Goal: Task Accomplishment & Management: Complete application form

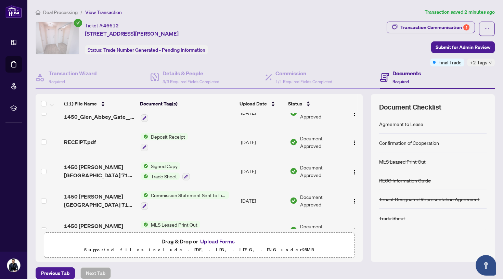
scroll to position [42, 0]
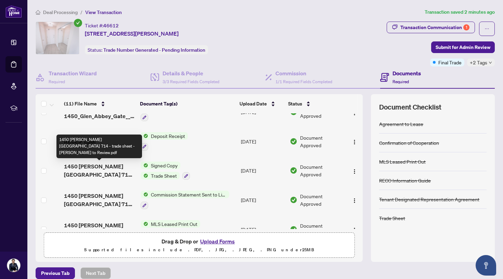
click at [96, 172] on span "1450 [PERSON_NAME][GEOGRAPHIC_DATA] 714 - trade sheet - [PERSON_NAME] to Review…" at bounding box center [99, 170] width 71 height 16
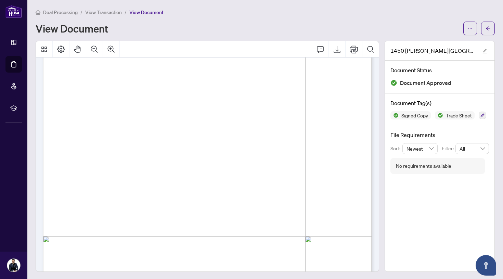
scroll to position [89, 0]
click at [95, 10] on span "View Transaction" at bounding box center [103, 12] width 37 height 6
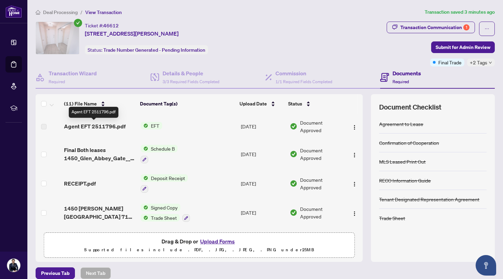
click at [99, 126] on span "Agent EFT 2511796.pdf" at bounding box center [95, 126] width 62 height 8
click at [62, 12] on span "Deal Processing" at bounding box center [60, 12] width 35 height 6
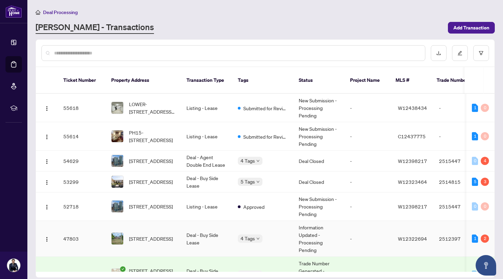
click at [159, 235] on span "[STREET_ADDRESS]" at bounding box center [151, 239] width 44 height 8
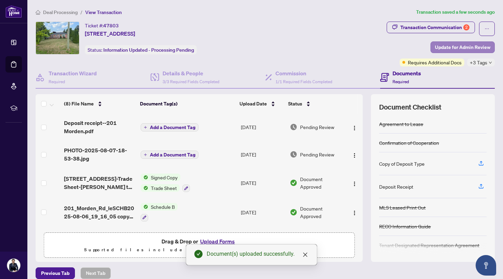
click at [457, 50] on span "Update for Admin Review" at bounding box center [462, 47] width 55 height 11
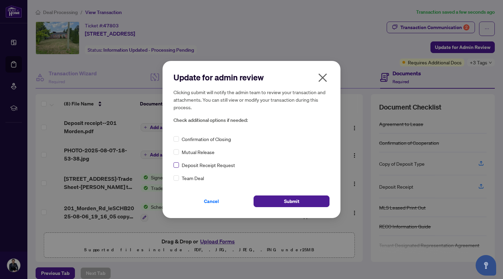
click at [178, 165] on span at bounding box center [176, 164] width 5 height 5
click at [302, 201] on button "Submit" at bounding box center [292, 202] width 76 height 12
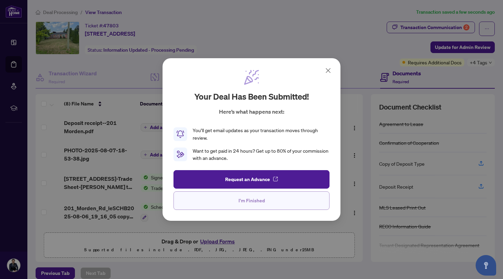
click at [302, 201] on button "I'm Finished" at bounding box center [252, 200] width 156 height 18
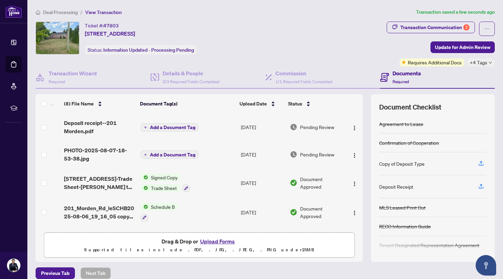
click at [66, 13] on span "Deal Processing" at bounding box center [60, 12] width 35 height 6
